Goal: Find specific page/section: Find specific page/section

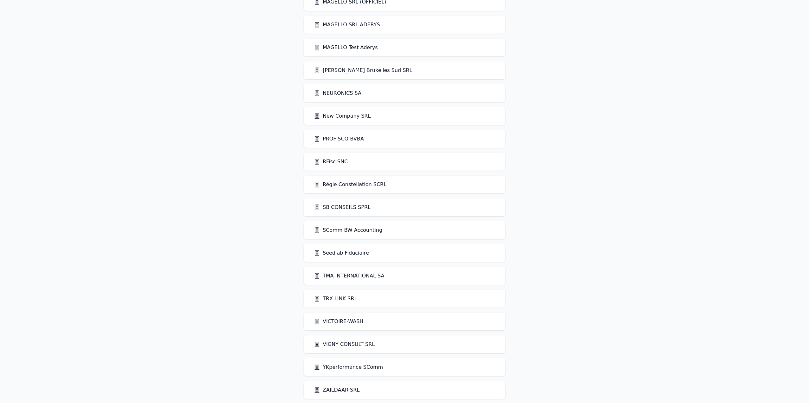
scroll to position [1047, 0]
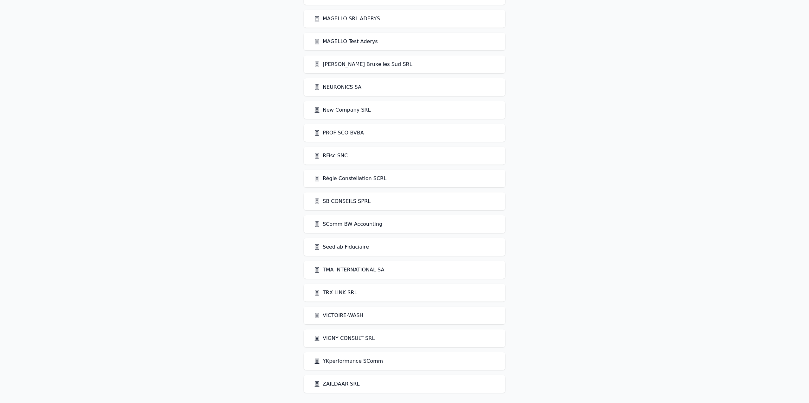
click at [327, 156] on link "RFisc SNC" at bounding box center [331, 156] width 34 height 8
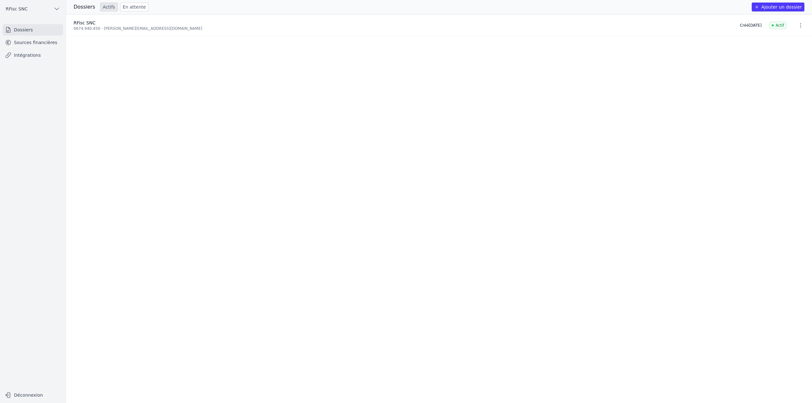
click at [41, 42] on link "Sources financières" at bounding box center [33, 42] width 61 height 11
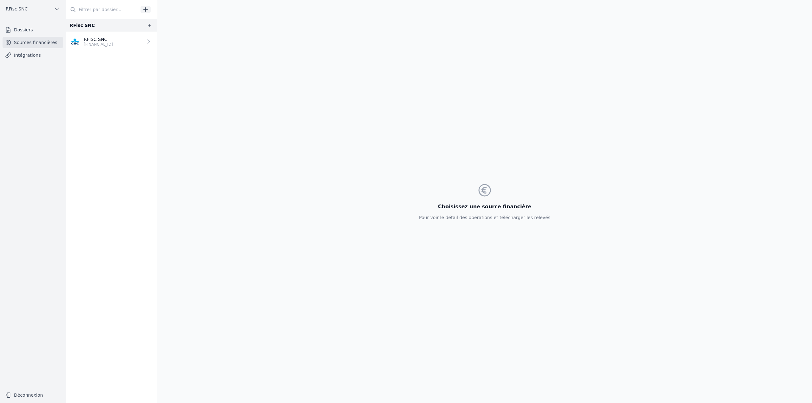
click at [102, 40] on p "RFISC SNC" at bounding box center [98, 39] width 29 height 6
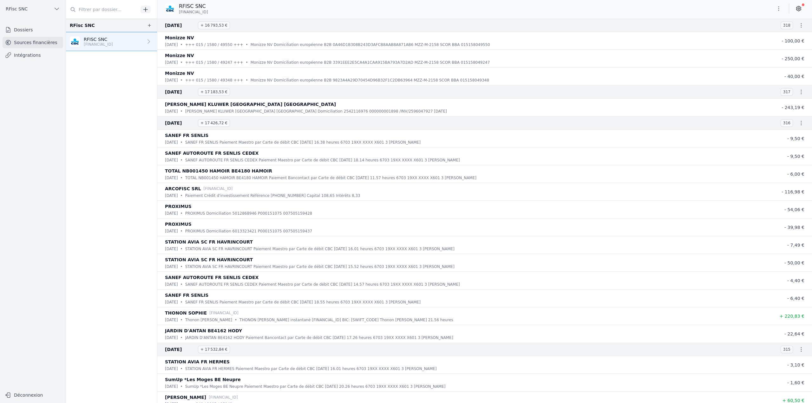
click at [14, 29] on link "Dossiers" at bounding box center [33, 29] width 61 height 11
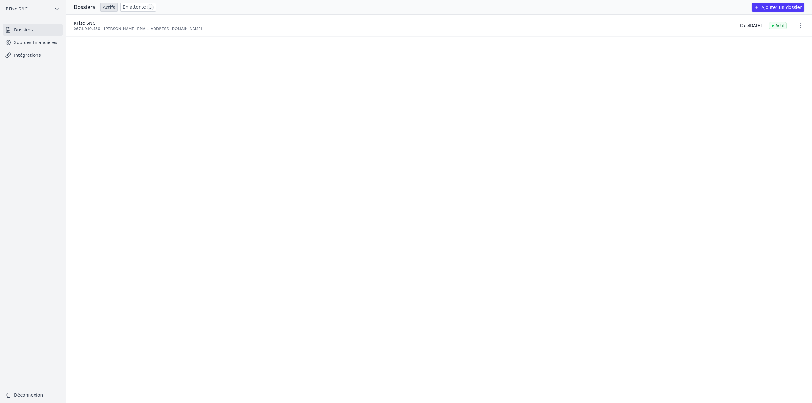
click at [147, 6] on span "3" at bounding box center [150, 7] width 6 height 6
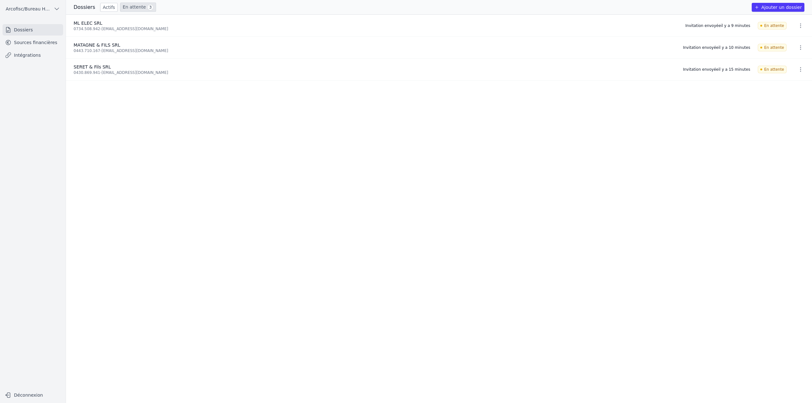
drag, startPoint x: 517, startPoint y: 88, endPoint x: 507, endPoint y: 94, distance: 11.5
click at [511, 92] on ul "ML ELEC SRL 0734.508.942 - michaelladouce@gmail.com Invitation envoyée il y a 9…" at bounding box center [439, 209] width 746 height 389
drag, startPoint x: 341, startPoint y: 221, endPoint x: 338, endPoint y: 219, distance: 3.8
click at [341, 221] on ul "Hello Thao SRL 1008.746.946 - [EMAIL_ADDRESS][DOMAIN_NAME] Invitation envoyée i…" at bounding box center [439, 209] width 746 height 389
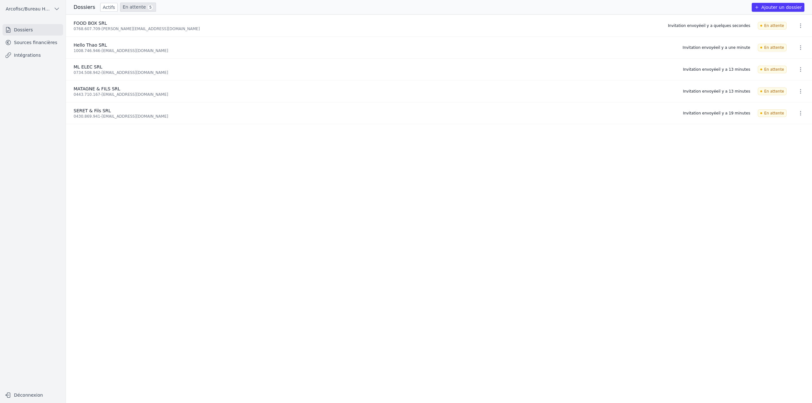
click at [261, 183] on ul "FOOD BOX SRL 0768.607.709 - jerome_lindt@hotmail.com Invitation envoyée il y a …" at bounding box center [439, 209] width 746 height 389
